Goal: Information Seeking & Learning: Learn about a topic

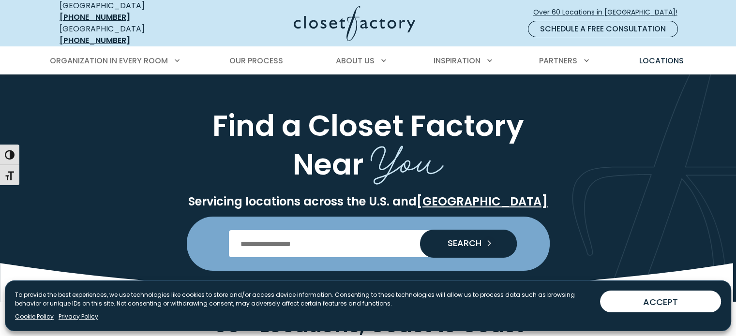
click at [269, 236] on input "Enter Postal Code" at bounding box center [368, 243] width 278 height 27
type input "*****"
click at [470, 239] on span "SEARCH" at bounding box center [461, 243] width 42 height 9
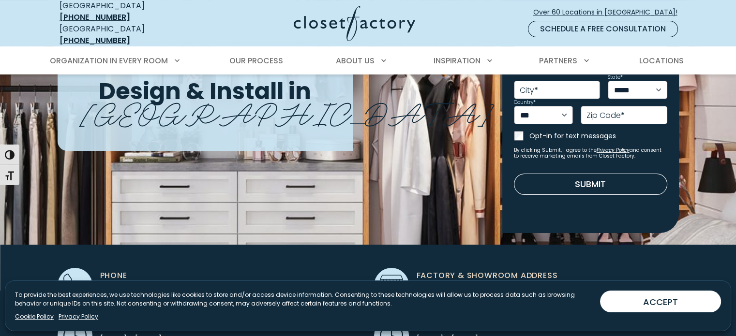
scroll to position [97, 0]
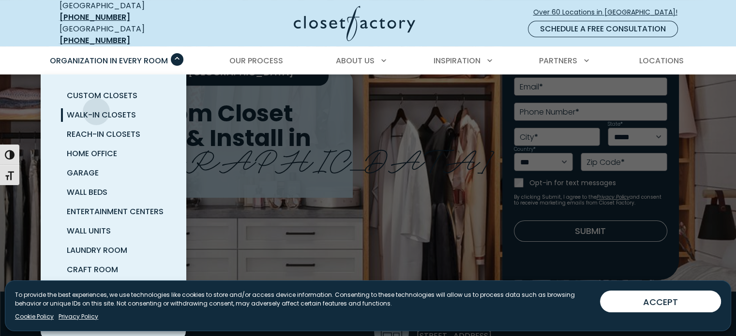
click at [96, 109] on span "Walk-In Closets" at bounding box center [101, 114] width 69 height 11
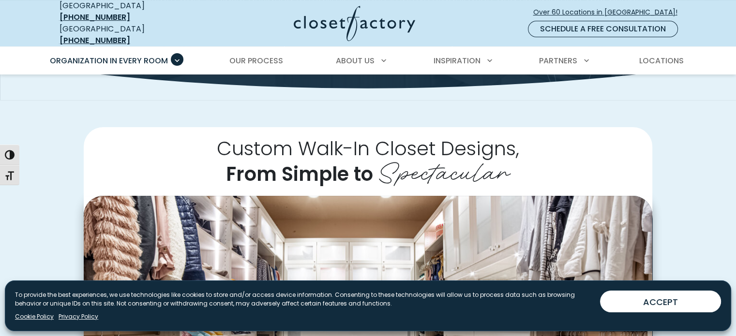
scroll to position [145, 0]
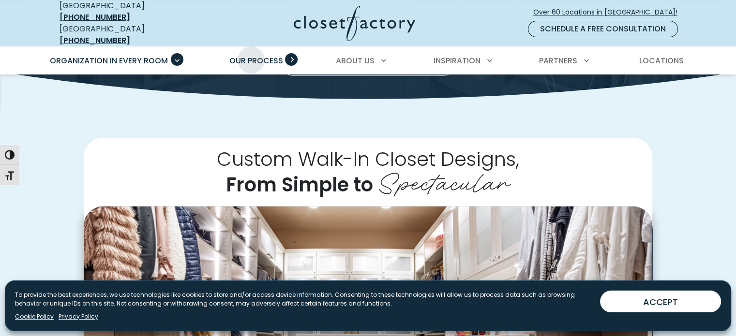
click at [251, 55] on span "Our Process" at bounding box center [256, 60] width 54 height 11
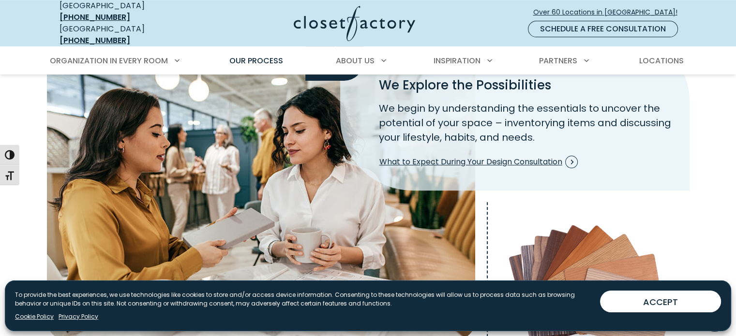
scroll to position [242, 0]
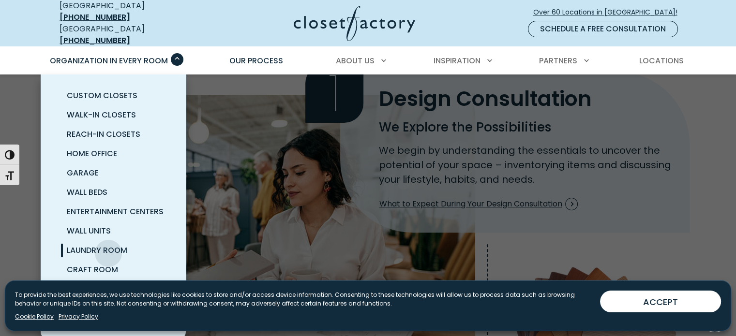
click at [108, 246] on span "Laundry Room" at bounding box center [97, 250] width 60 height 11
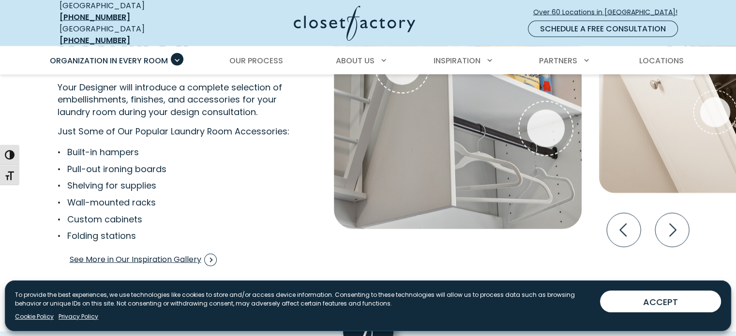
scroll to position [1887, 0]
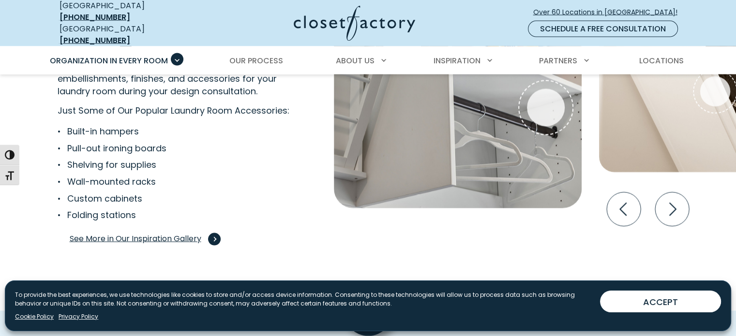
click at [126, 233] on span "See More in Our Inspiration Gallery" at bounding box center [143, 239] width 147 height 13
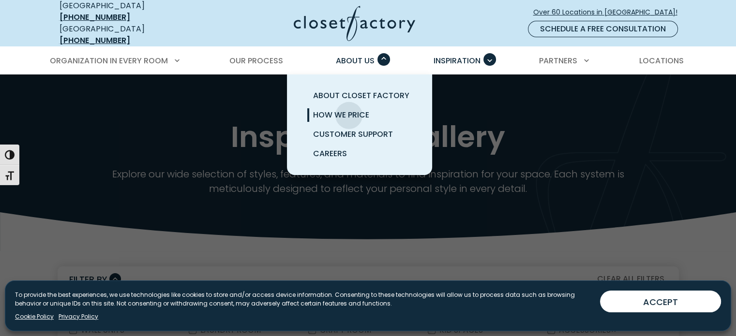
click at [349, 109] on span "How We Price" at bounding box center [341, 114] width 56 height 11
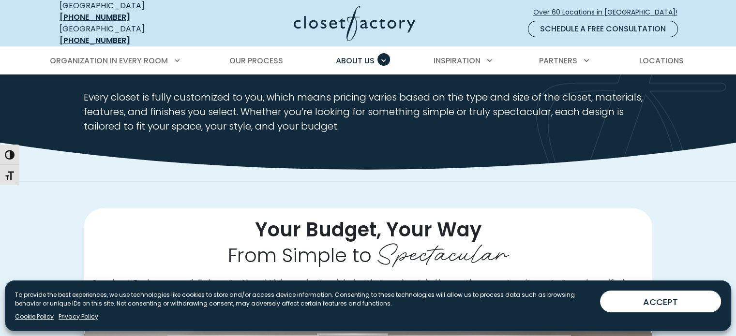
scroll to position [48, 0]
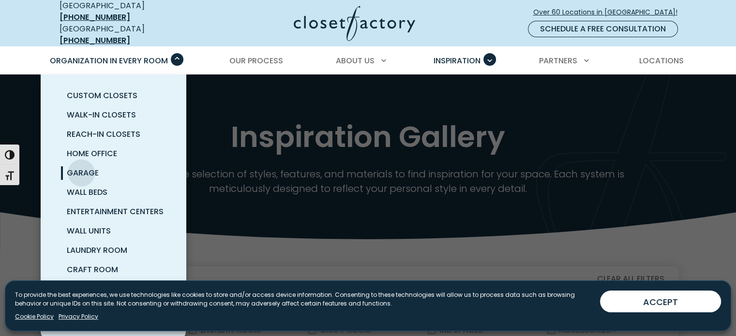
click at [81, 167] on span "Garage" at bounding box center [83, 172] width 32 height 11
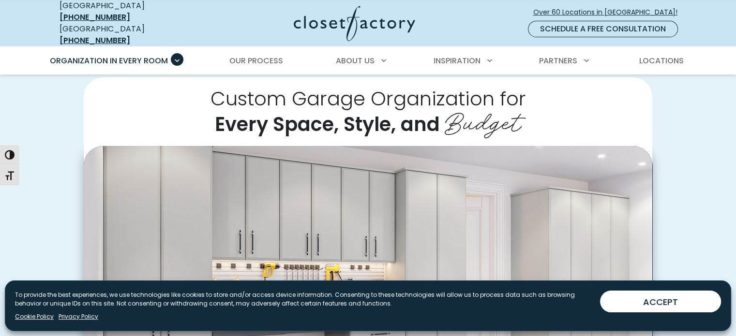
scroll to position [194, 0]
